Goal: Find contact information: Find contact information

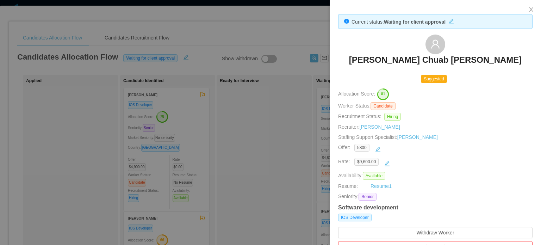
scroll to position [35, 0]
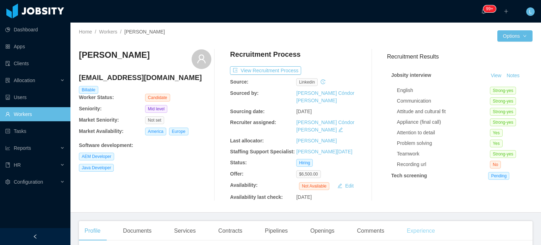
click at [419, 221] on div "Experience" at bounding box center [420, 231] width 39 height 20
click at [275, 73] on button "View Recruitment Process" at bounding box center [265, 70] width 71 height 8
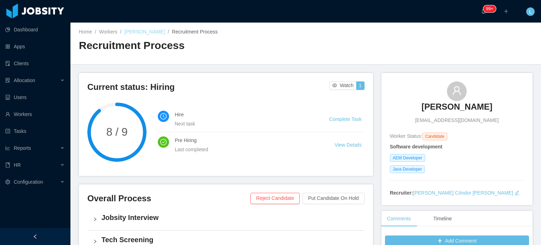
click at [134, 33] on link "Marco Braga" at bounding box center [144, 32] width 41 height 6
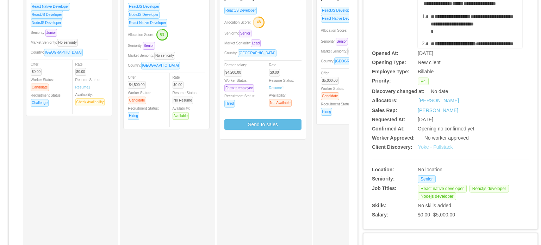
scroll to position [106, 0]
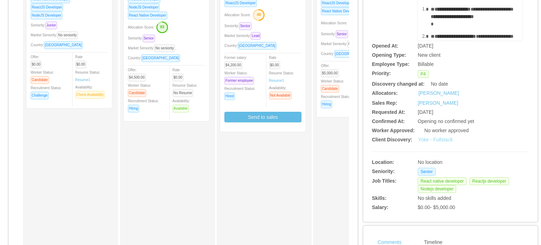
click at [443, 142] on link "Yoke - Fullstack" at bounding box center [435, 140] width 35 height 6
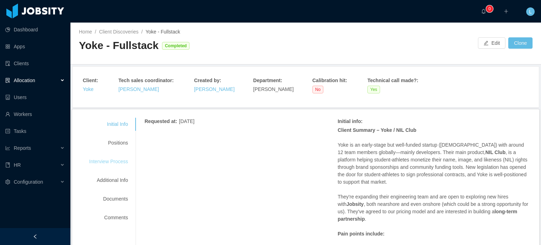
click at [113, 162] on div "Interview Process" at bounding box center [109, 161] width 56 height 13
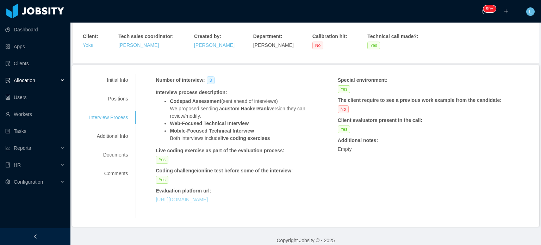
scroll to position [52, 0]
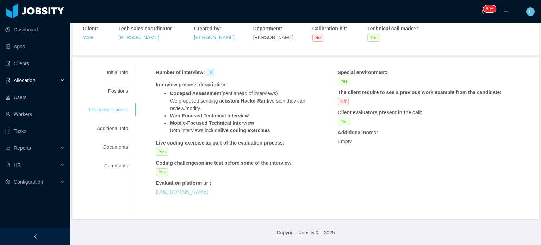
click at [184, 193] on link "https://coderpad.io/" at bounding box center [182, 192] width 52 height 6
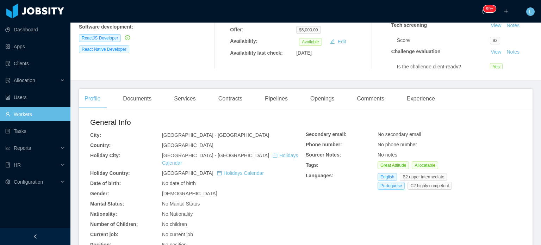
scroll to position [141, 0]
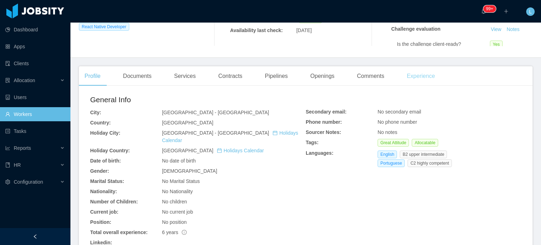
click at [414, 78] on div "Experience" at bounding box center [420, 76] width 39 height 20
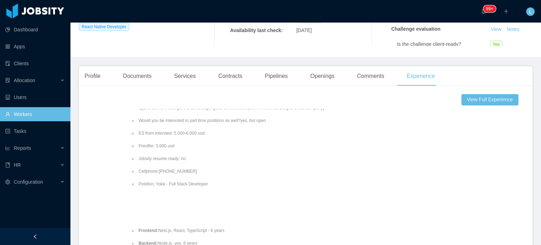
scroll to position [244, 0]
drag, startPoint x: 142, startPoint y: 157, endPoint x: 175, endPoint y: 158, distance: 32.8
click at [175, 156] on li "Cellphone:[PHONE_NUMBER]" at bounding box center [329, 158] width 384 height 6
copy li "[PHONE_NUMBER]"
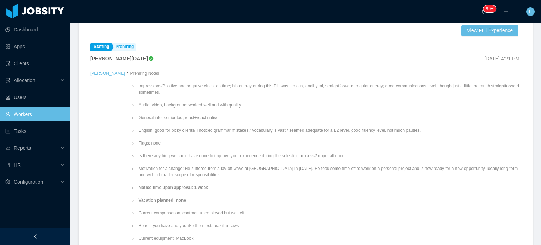
scroll to position [211, 0]
